Goal: Transaction & Acquisition: Purchase product/service

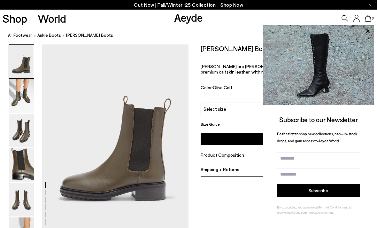
scroll to position [10, 0]
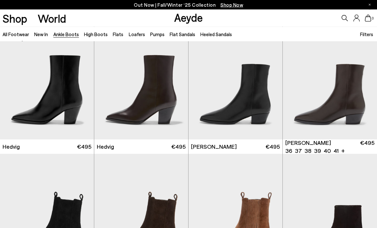
scroll to position [153, 0]
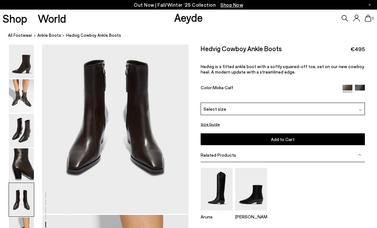
scroll to position [816, 0]
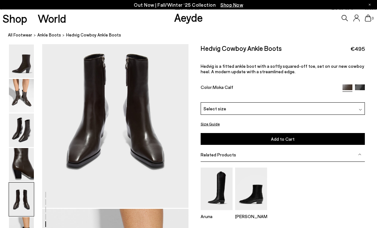
click at [360, 67] on p "Hedvig is a fitted ankle boot with a softly squared-off toe, set on our new cow…" at bounding box center [283, 69] width 165 height 11
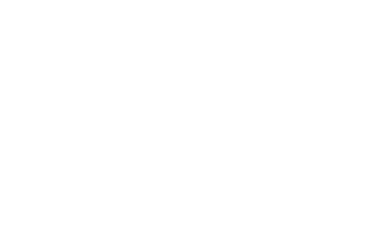
scroll to position [837, 0]
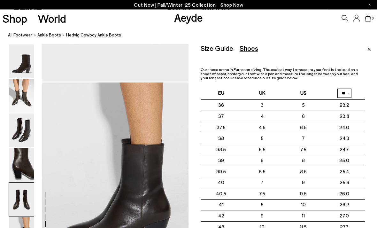
scroll to position [942, 0]
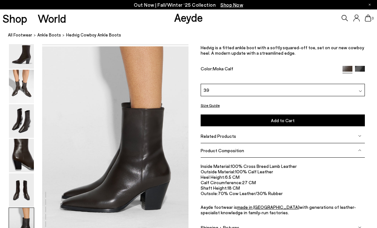
scroll to position [978, 0]
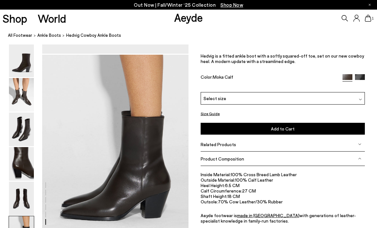
scroll to position [970, 0]
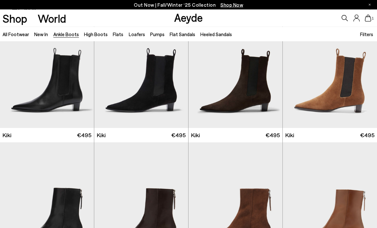
scroll to position [695, 0]
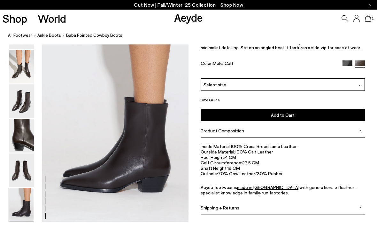
scroll to position [998, 0]
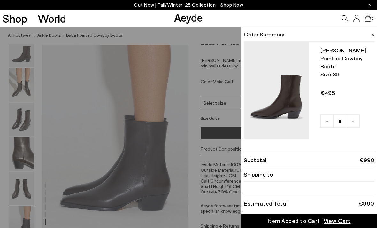
scroll to position [980, 0]
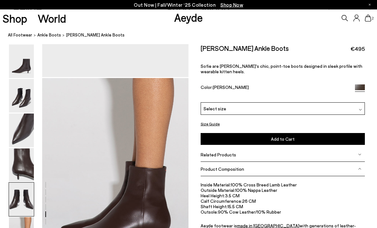
scroll to position [936, 0]
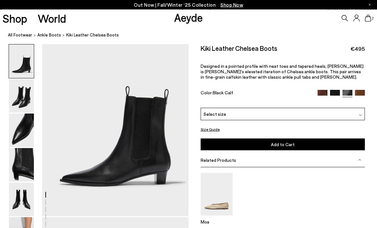
scroll to position [24, 0]
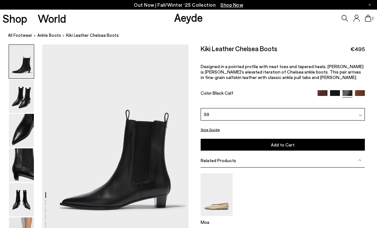
scroll to position [44, 0]
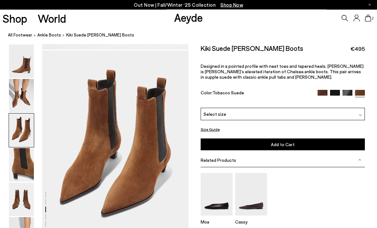
scroll to position [387, 0]
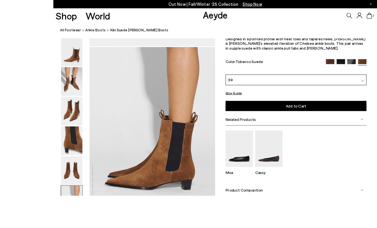
scroll to position [1019, 0]
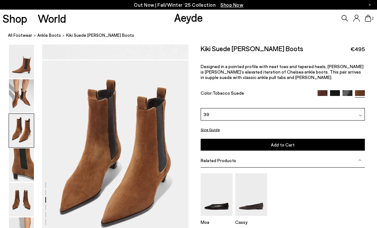
scroll to position [407, 0]
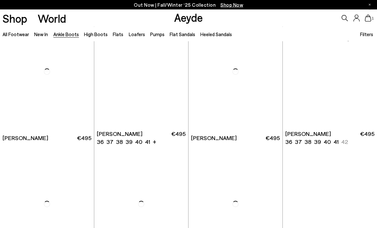
scroll to position [824, 0]
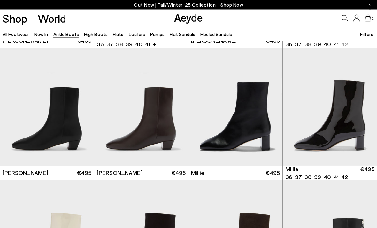
scroll to position [922, 0]
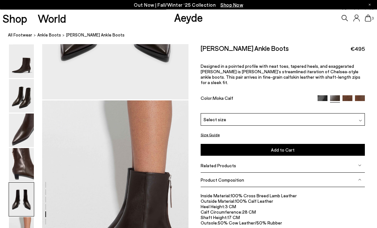
scroll to position [918, 0]
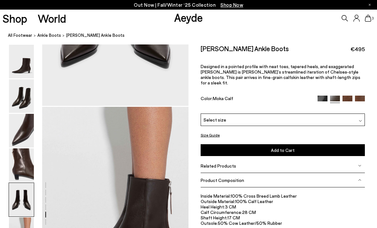
click at [370, 22] on icon at bounding box center [368, 18] width 6 height 7
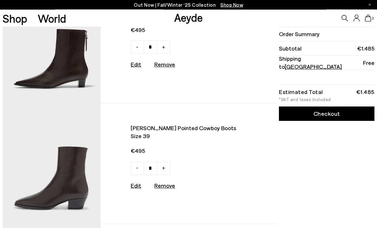
scroll to position [45, 0]
type input "*"
click at [169, 187] on u "Remove" at bounding box center [164, 185] width 21 height 7
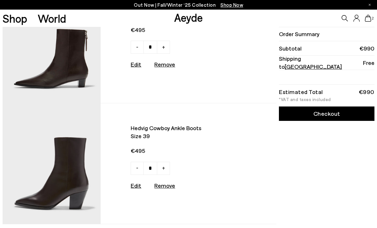
type input "*"
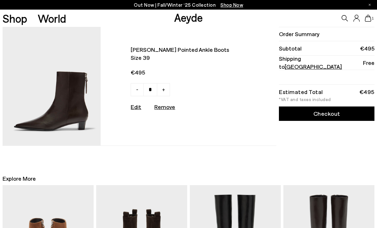
scroll to position [0, 0]
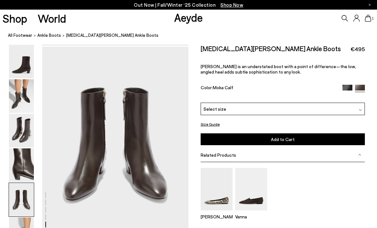
scroll to position [783, 0]
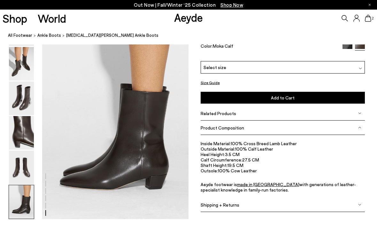
scroll to position [1001, 0]
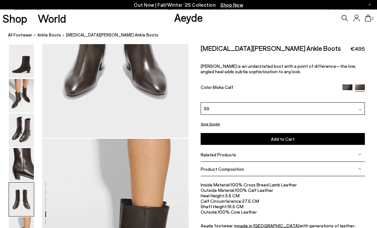
scroll to position [873, 0]
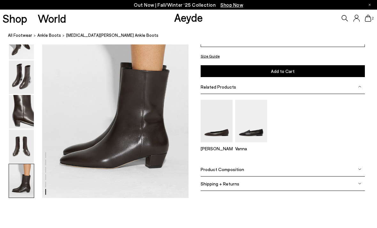
scroll to position [804, 0]
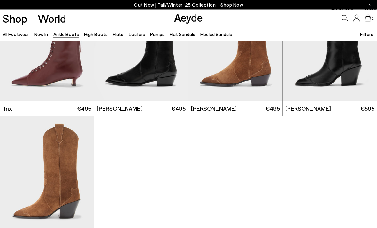
scroll to position [1105, 0]
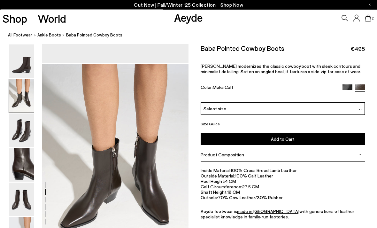
scroll to position [196, 0]
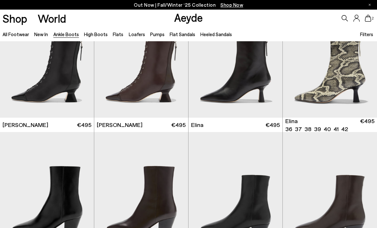
scroll to position [42, 0]
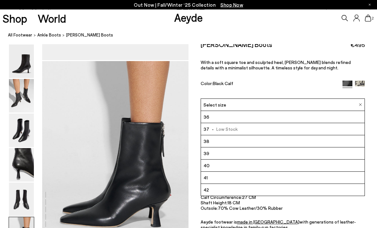
scroll to position [964, 0]
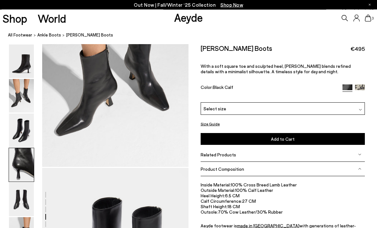
scroll to position [196, 0]
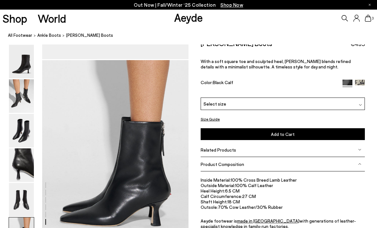
scroll to position [964, 0]
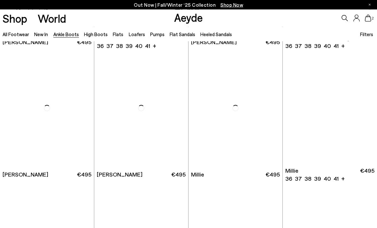
scroll to position [920, 0]
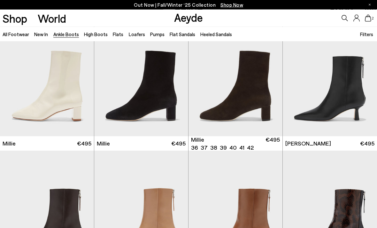
scroll to position [1084, 0]
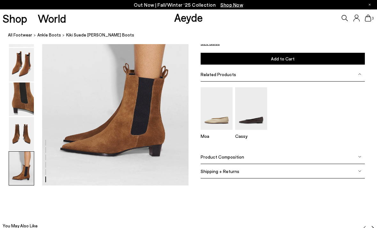
scroll to position [1035, 0]
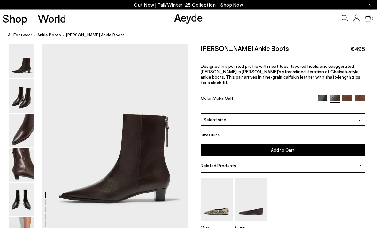
scroll to position [7, 0]
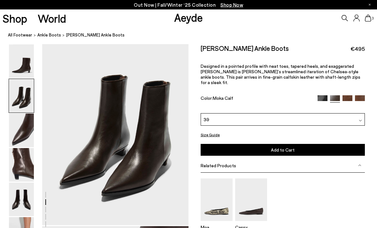
scroll to position [211, 0]
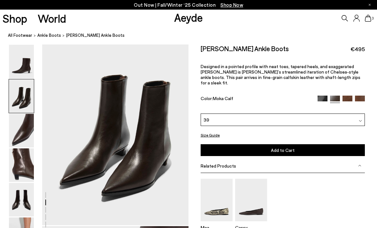
click at [288, 147] on span "Add to Cart" at bounding box center [283, 149] width 24 height 5
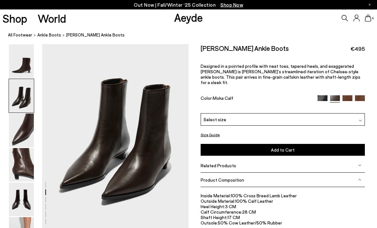
scroll to position [206, 0]
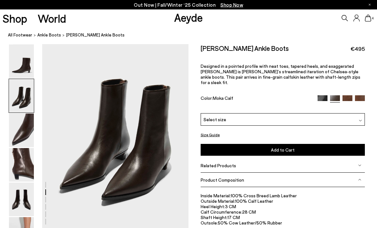
scroll to position [28, 0]
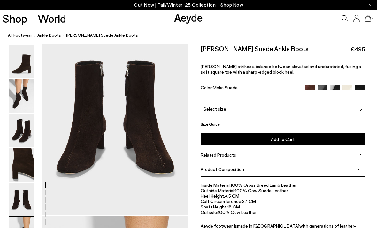
scroll to position [805, 0]
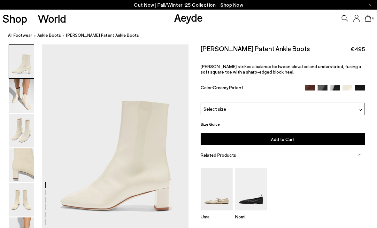
scroll to position [196, 0]
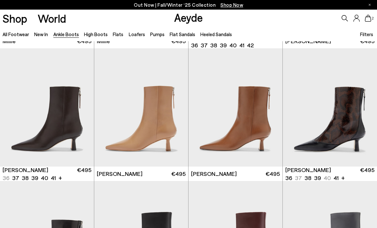
scroll to position [1207, 0]
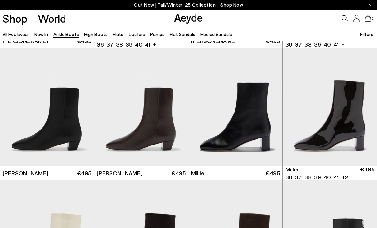
scroll to position [919, 0]
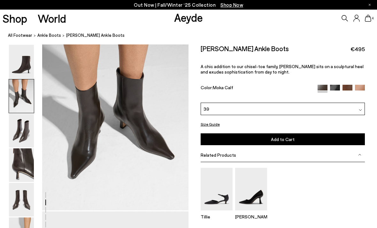
scroll to position [243, 0]
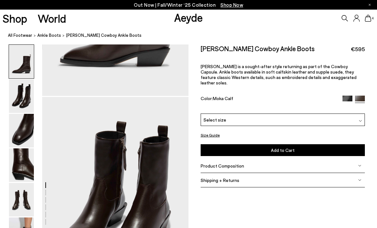
scroll to position [140, 0]
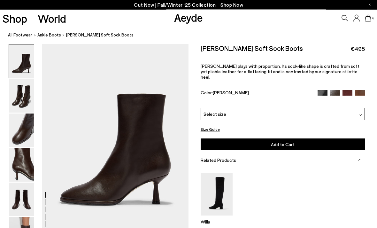
scroll to position [5, 0]
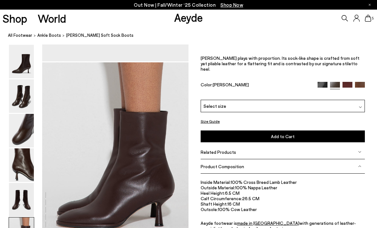
scroll to position [1025, 0]
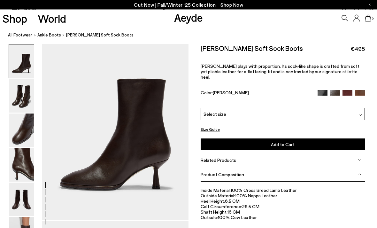
scroll to position [26, 0]
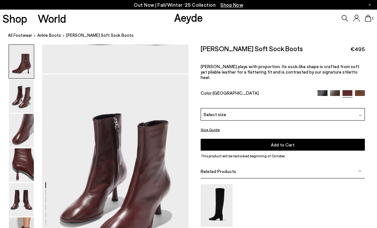
scroll to position [165, 0]
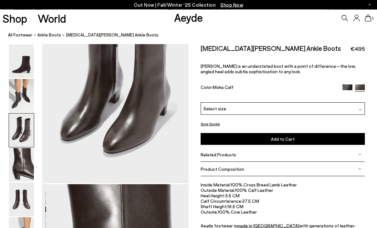
scroll to position [392, 0]
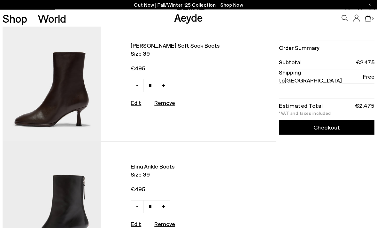
scroll to position [8, 0]
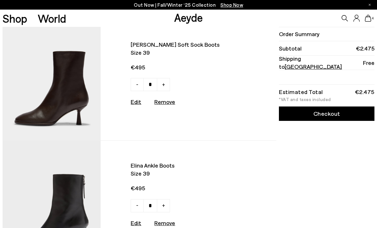
type input "*"
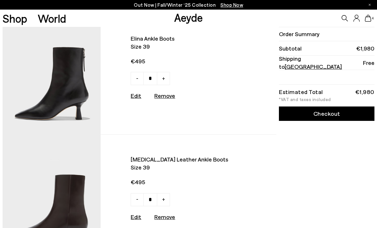
scroll to position [14, 0]
type input "*"
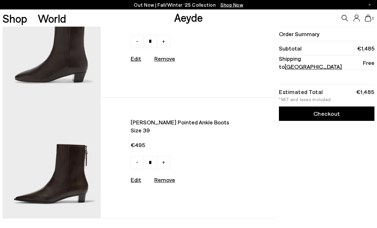
scroll to position [50, 0]
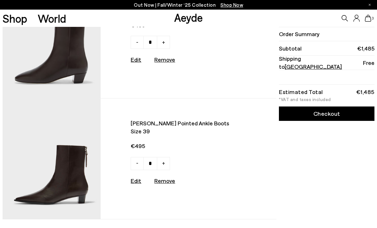
click at [71, 162] on img at bounding box center [52, 158] width 98 height 121
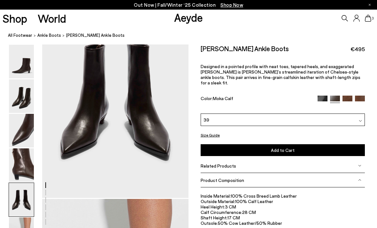
scroll to position [824, 0]
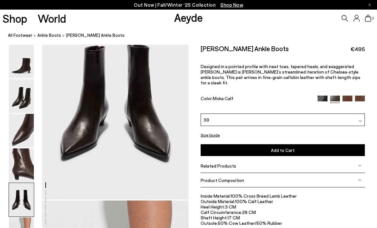
click at [371, 19] on icon at bounding box center [368, 18] width 6 height 7
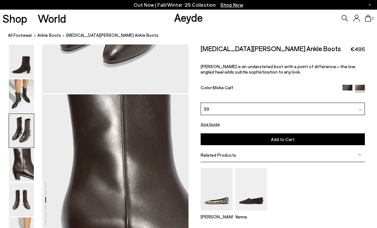
scroll to position [544, 0]
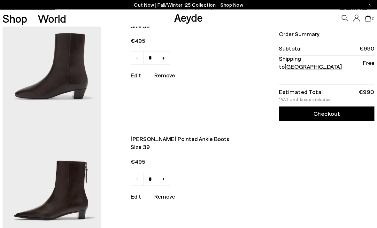
scroll to position [38, 0]
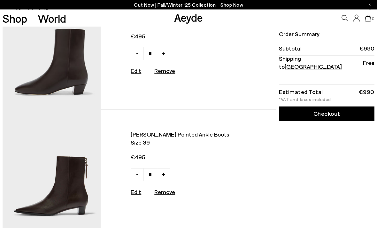
type input "*"
click at [168, 192] on u "Remove" at bounding box center [164, 191] width 21 height 7
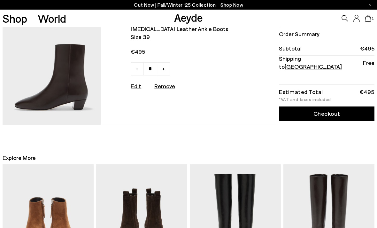
scroll to position [0, 0]
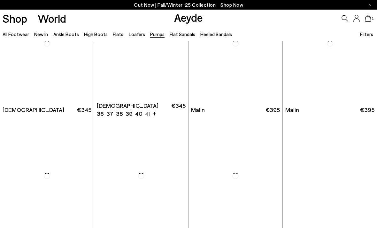
scroll to position [873, 0]
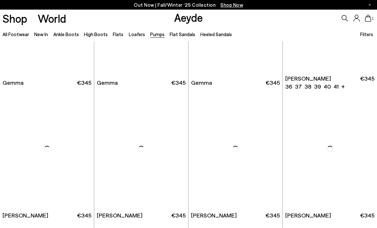
scroll to position [1597, 0]
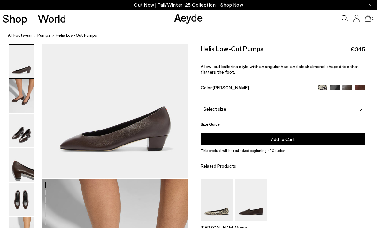
scroll to position [39, 0]
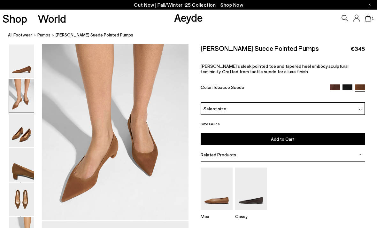
scroll to position [216, 0]
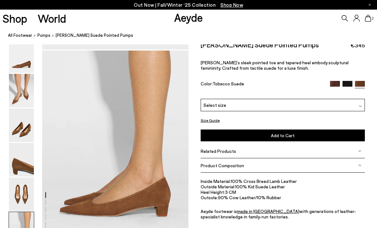
scroll to position [974, 0]
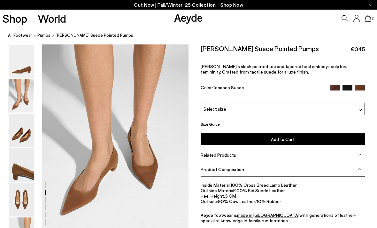
scroll to position [202, 0]
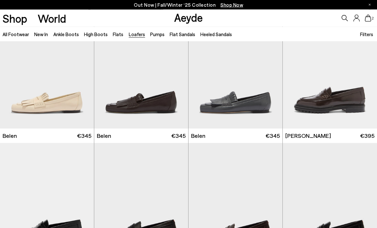
scroll to position [296, 0]
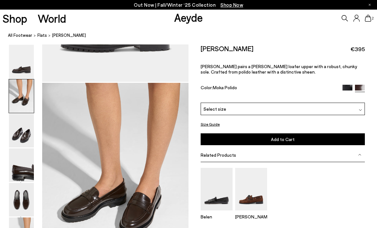
scroll to position [180, 0]
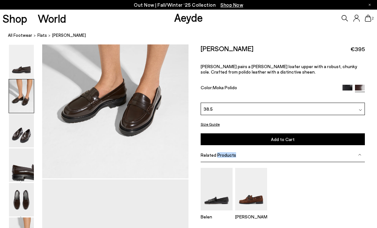
scroll to position [257, 0]
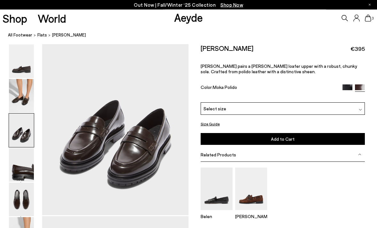
scroll to position [417, 0]
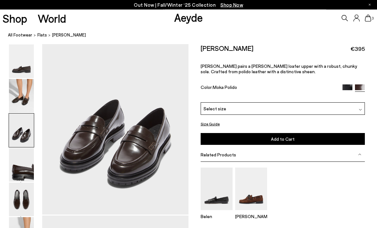
click at [154, 178] on div at bounding box center [94, 214] width 189 height 1175
click at [152, 169] on div at bounding box center [94, 214] width 189 height 1175
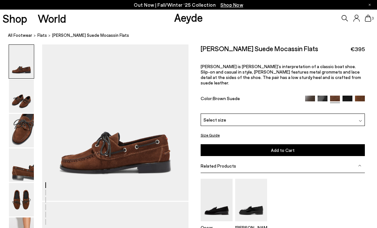
scroll to position [24, 0]
